Goal: Task Accomplishment & Management: Manage account settings

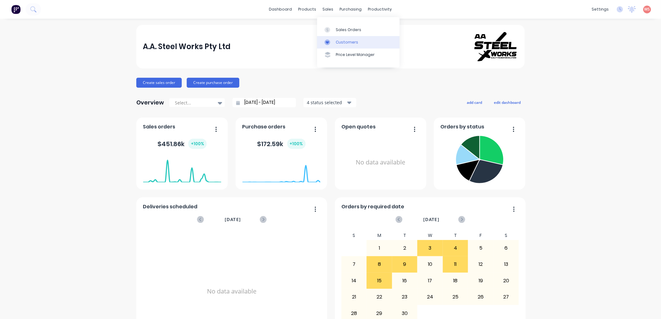
click at [344, 41] on div "Customers" at bounding box center [347, 43] width 22 height 6
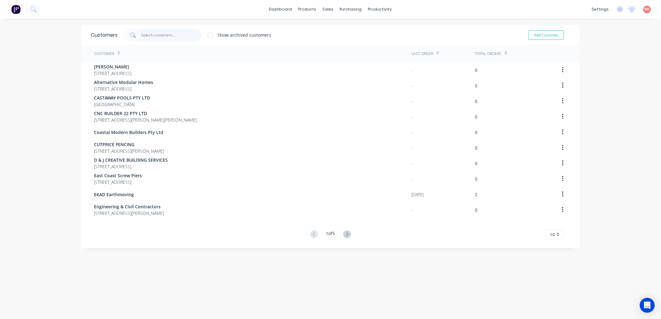
click at [160, 35] on input "text" at bounding box center [171, 35] width 61 height 12
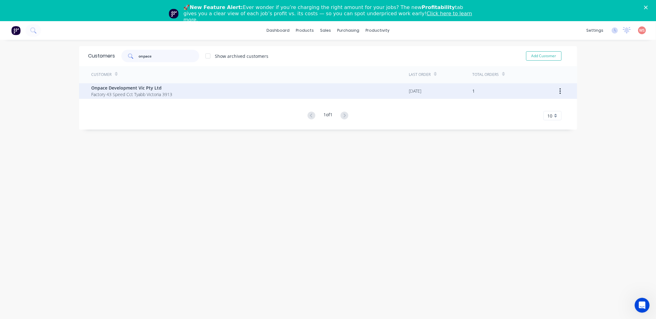
type input "onpace"
click at [133, 89] on span "Onpace Development Vic Pty Ltd" at bounding box center [132, 88] width 81 height 7
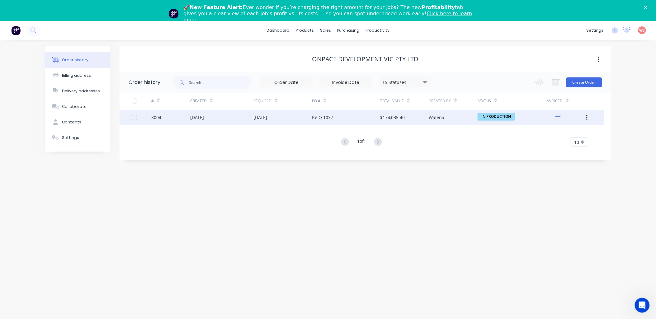
click at [350, 115] on div "Re Q 1037" at bounding box center [346, 118] width 68 height 16
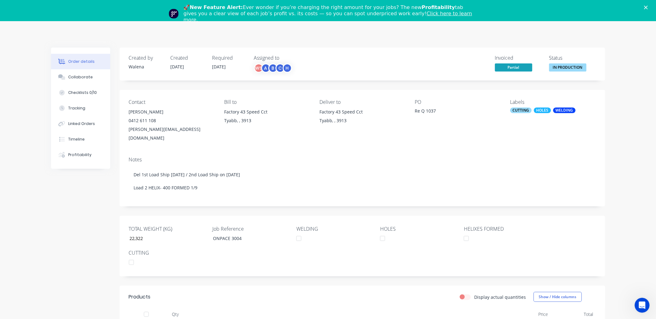
click at [138, 125] on div "[PERSON_NAME][EMAIL_ADDRESS][DOMAIN_NAME]" at bounding box center [171, 133] width 85 height 17
click at [136, 113] on div "[PERSON_NAME]" at bounding box center [171, 112] width 85 height 9
click at [648, 8] on polygon "Close" at bounding box center [646, 8] width 4 height 4
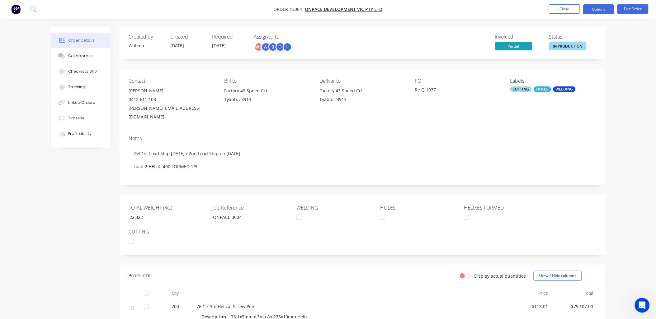
click at [597, 7] on button "Options" at bounding box center [598, 9] width 31 height 10
click at [570, 6] on button "Close" at bounding box center [564, 8] width 31 height 9
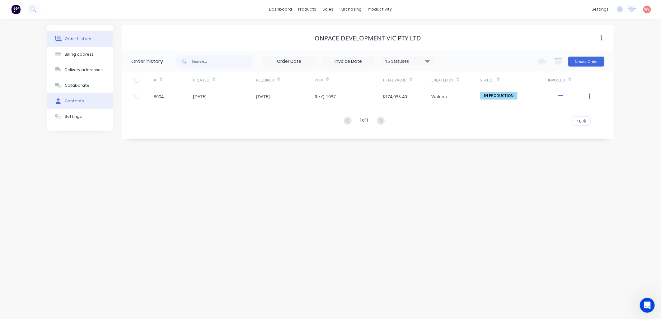
click at [79, 97] on button "Contacts" at bounding box center [79, 101] width 65 height 16
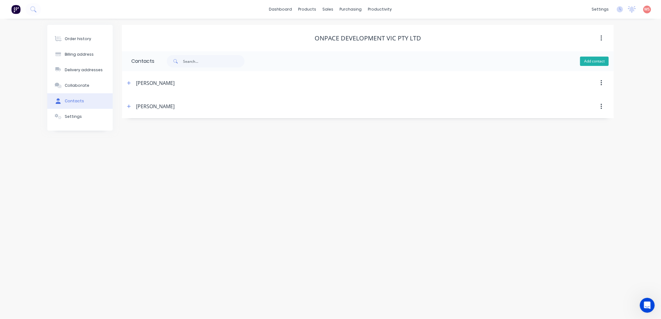
click at [597, 60] on button "Add contact" at bounding box center [594, 61] width 29 height 9
select select "AU"
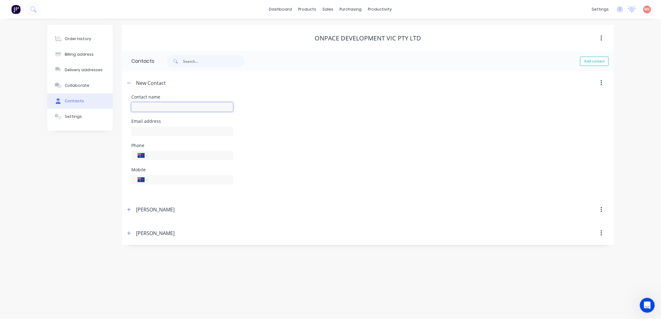
click at [146, 106] on input "text" at bounding box center [182, 106] width 102 height 9
type input "[PERSON_NAME]"
select select "AU"
drag, startPoint x: 144, startPoint y: 130, endPoint x: 142, endPoint y: 136, distance: 6.5
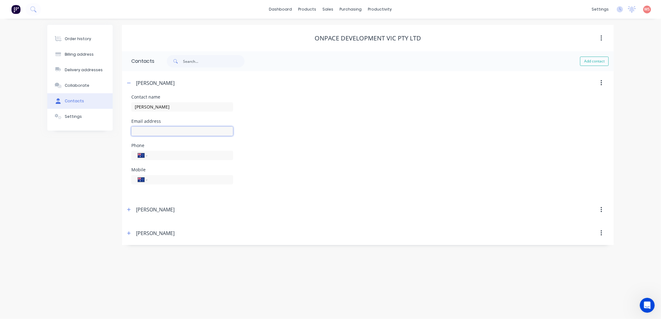
click at [142, 136] on input "text" at bounding box center [182, 131] width 102 height 9
paste input "[PERSON_NAME] <[PERSON_NAME][EMAIL_ADDRESS][DOMAIN_NAME]>"
drag, startPoint x: 146, startPoint y: 130, endPoint x: 116, endPoint y: 122, distance: 31.5
click at [119, 119] on div "Order history Billing address Delivery addresses Collaborate Contacts Settings …" at bounding box center [330, 135] width 566 height 220
click at [212, 131] on input "[PERSON_NAME][EMAIL_ADDRESS][DOMAIN_NAME]>" at bounding box center [182, 131] width 102 height 9
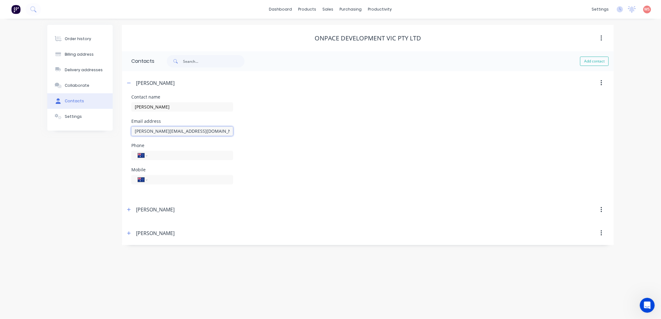
type input "[PERSON_NAME][EMAIL_ADDRESS][DOMAIN_NAME]"
click at [176, 108] on input "[PERSON_NAME]" at bounding box center [182, 106] width 102 height 9
type input "[PERSON_NAME] - Re Accounts"
click at [436, 135] on div "Email address [PERSON_NAME][EMAIL_ADDRESS][DOMAIN_NAME]" at bounding box center [367, 131] width 473 height 24
click at [598, 63] on button "Add contact" at bounding box center [594, 61] width 29 height 9
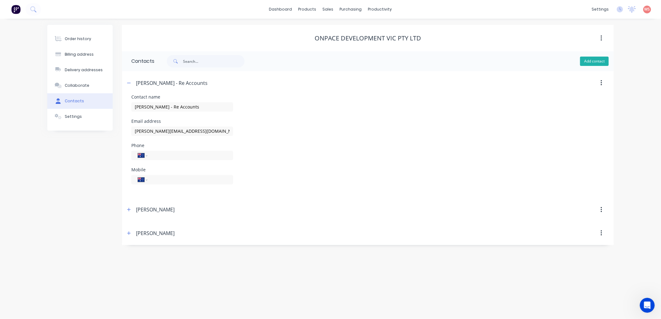
select select "AU"
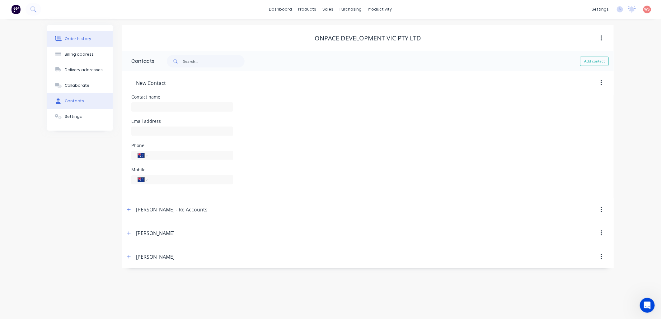
click at [86, 40] on div "Order history" at bounding box center [78, 39] width 26 height 6
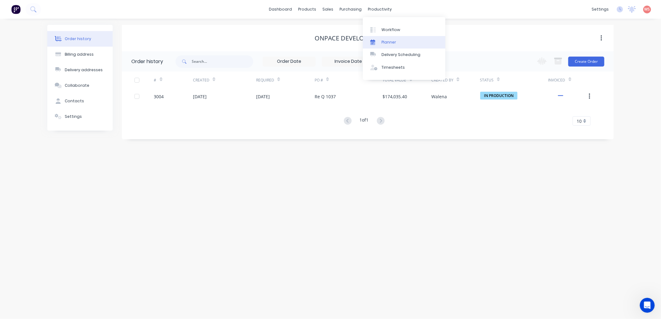
click at [391, 41] on div "Planner" at bounding box center [389, 43] width 15 height 6
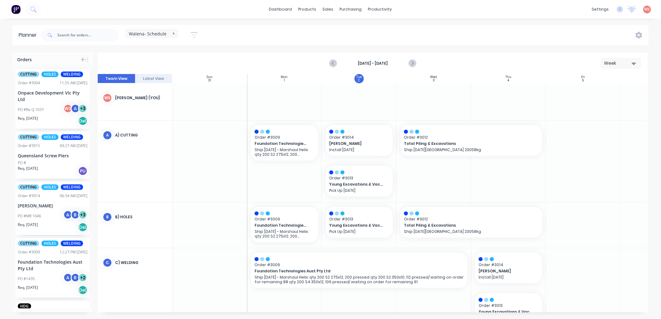
scroll to position [0, 0]
drag, startPoint x: 347, startPoint y: 138, endPoint x: 355, endPoint y: 141, distance: 8.7
